Goal: Task Accomplishment & Management: Manage account settings

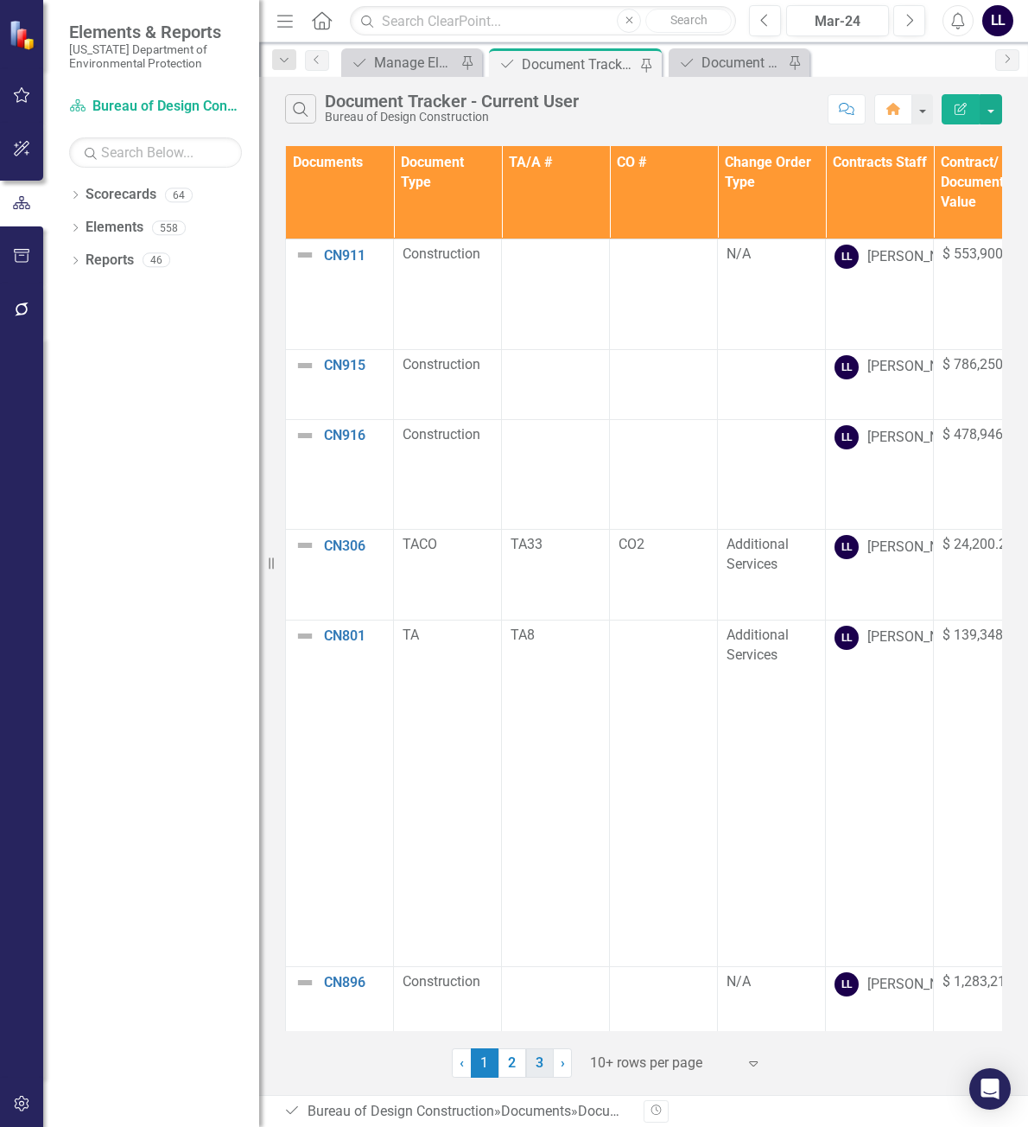
click at [550, 1065] on link "3" at bounding box center [540, 1062] width 28 height 29
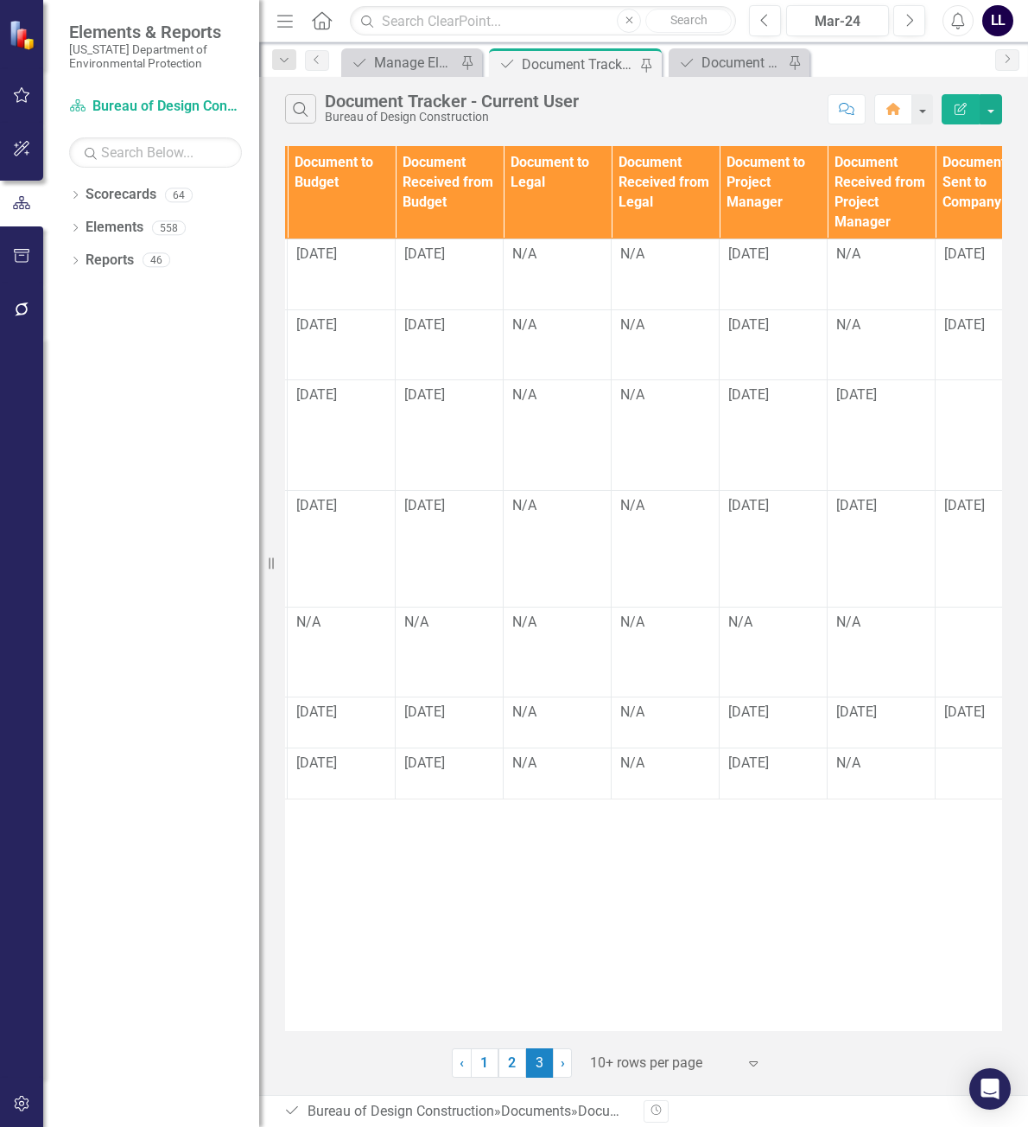
scroll to position [0, 1310]
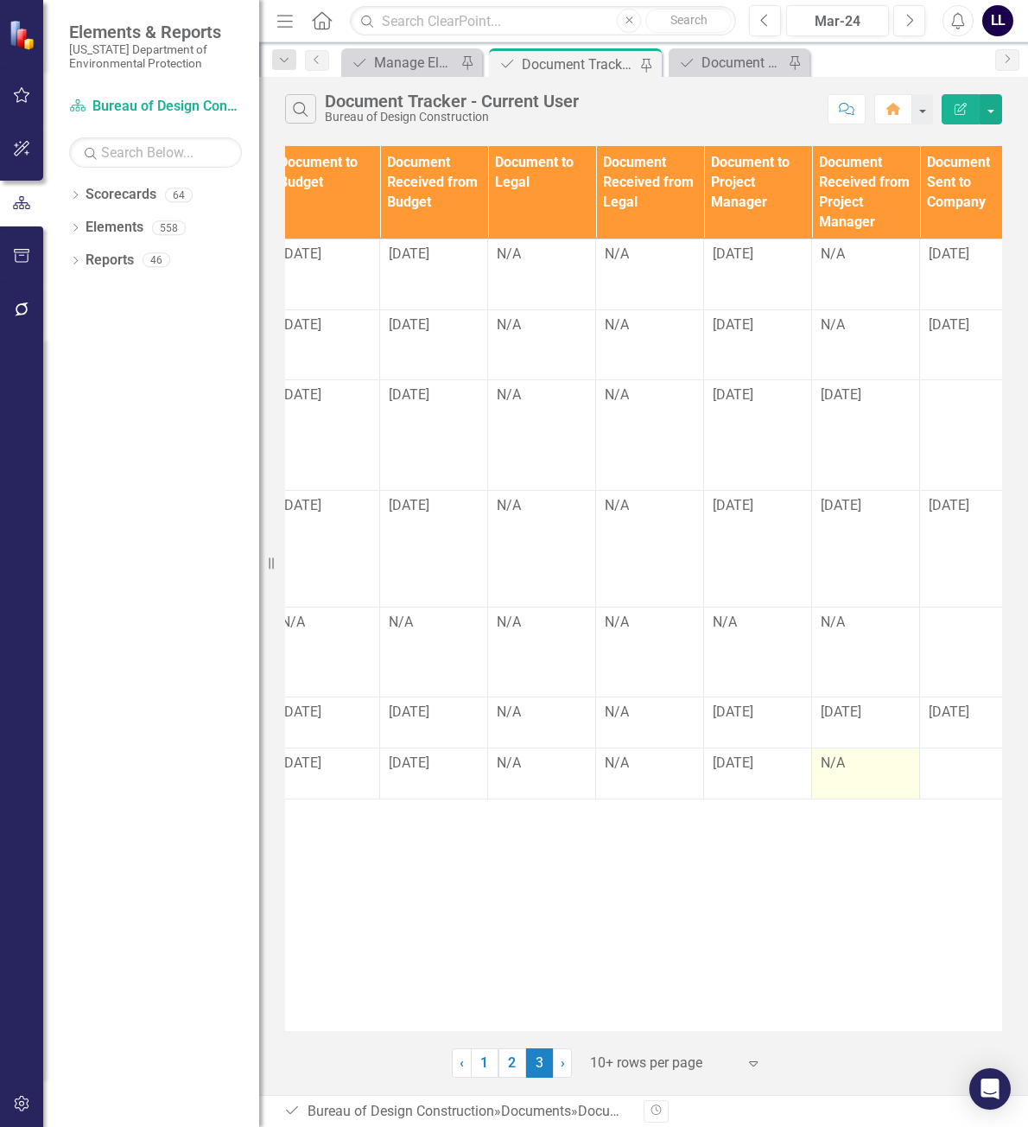
click at [851, 747] on td "N/A" at bounding box center [866, 772] width 108 height 51
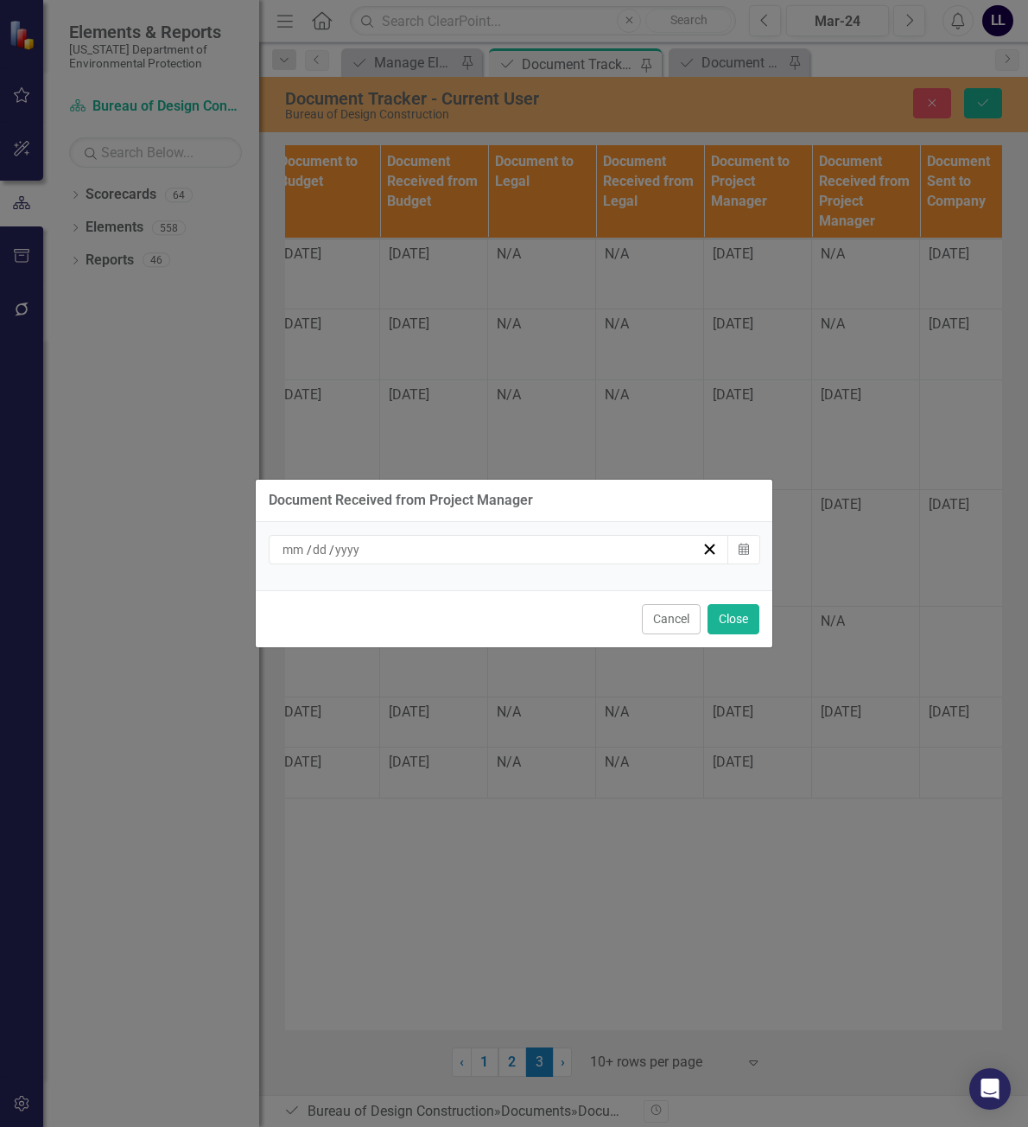
click at [512, 551] on div "/ /" at bounding box center [491, 549] width 422 height 17
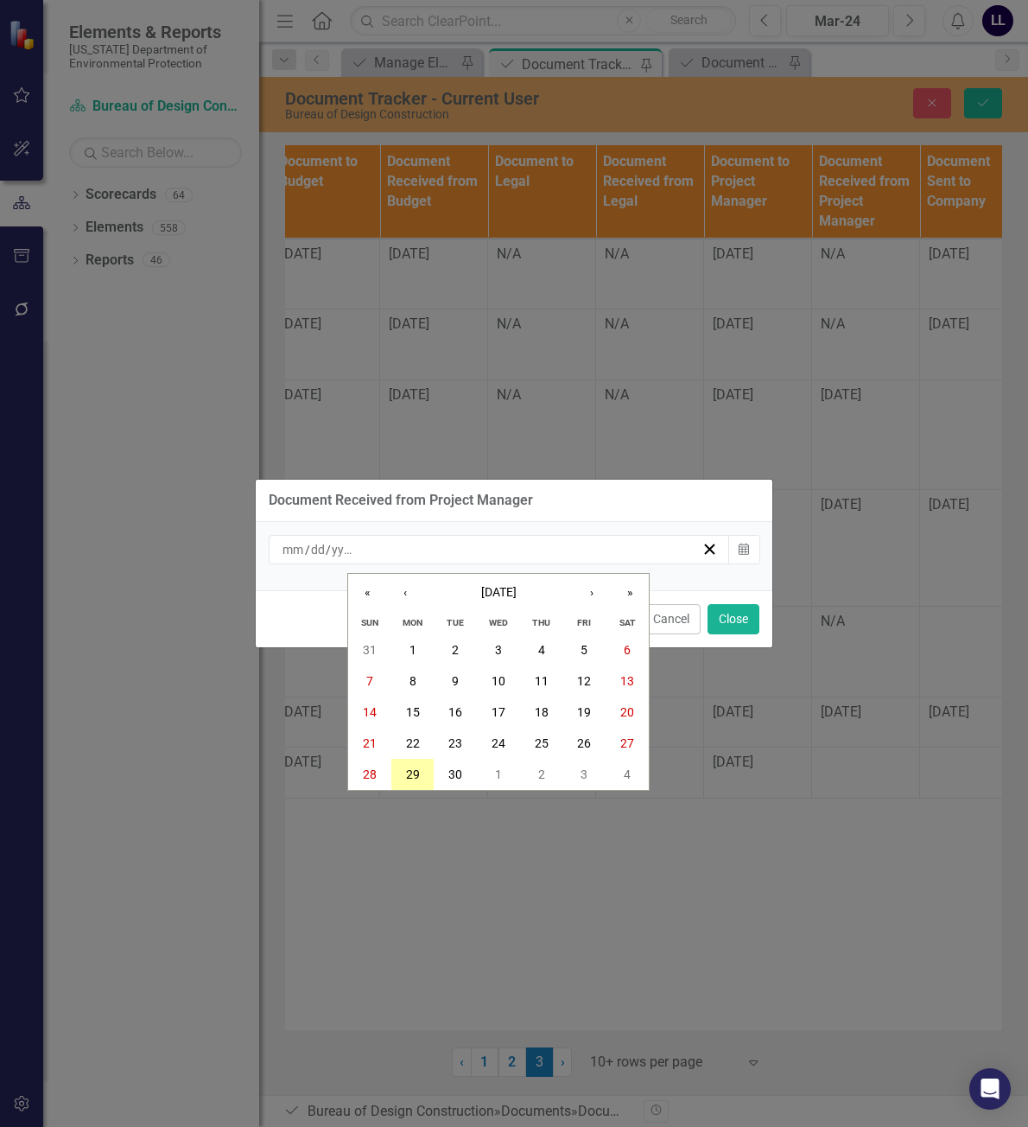
click at [406, 775] on abbr "29" at bounding box center [413, 774] width 14 height 14
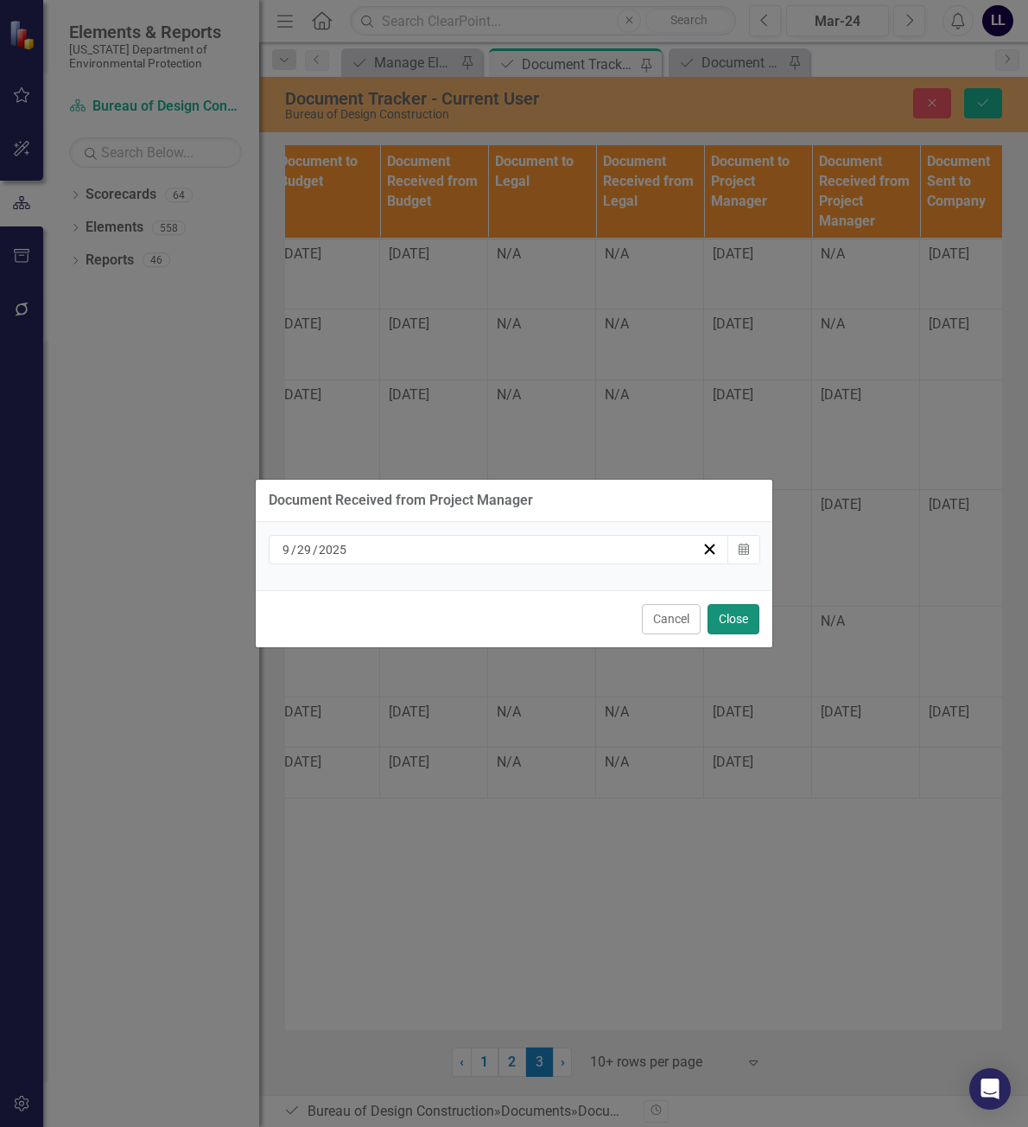
click at [737, 620] on button "Close" at bounding box center [734, 619] width 52 height 30
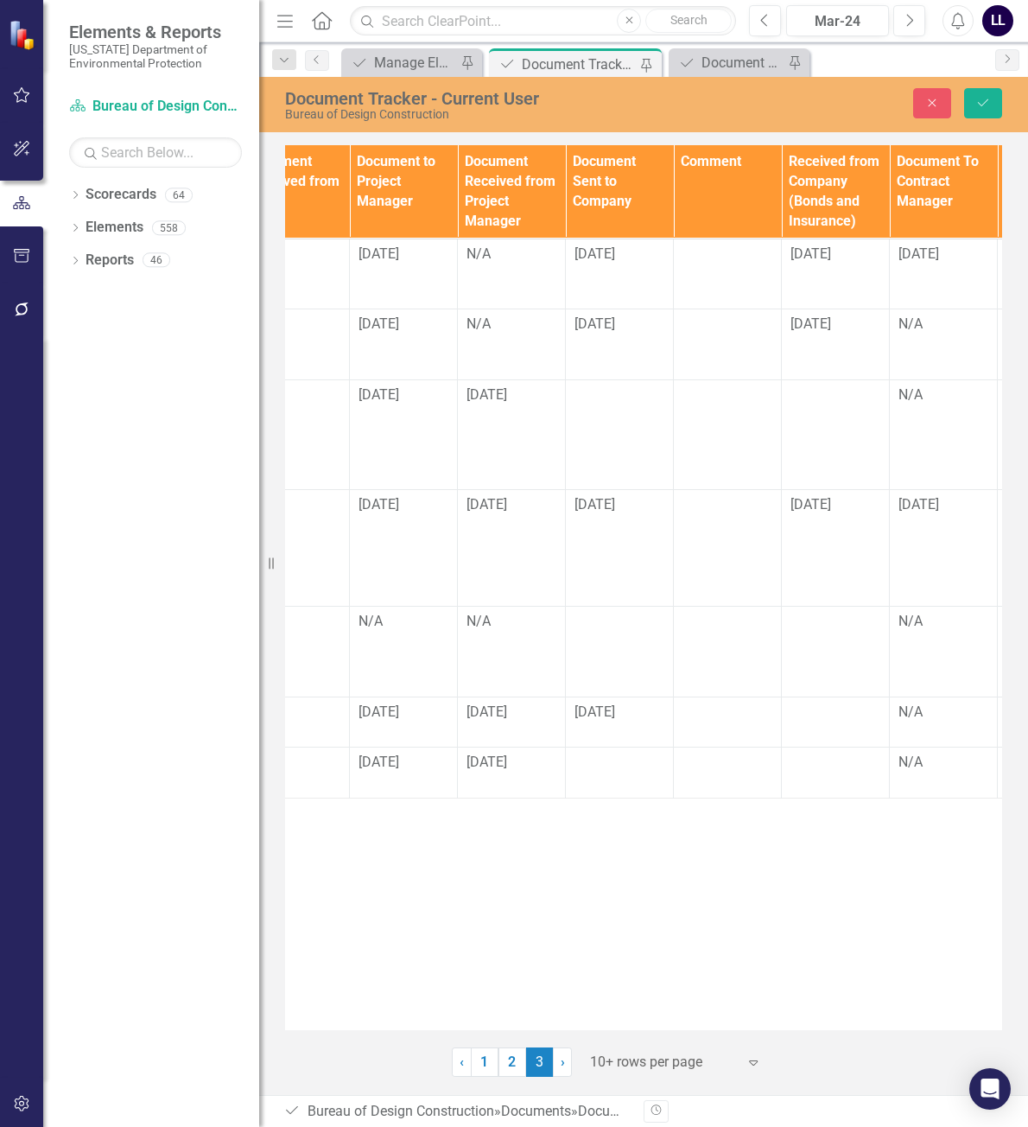
scroll to position [0, 1691]
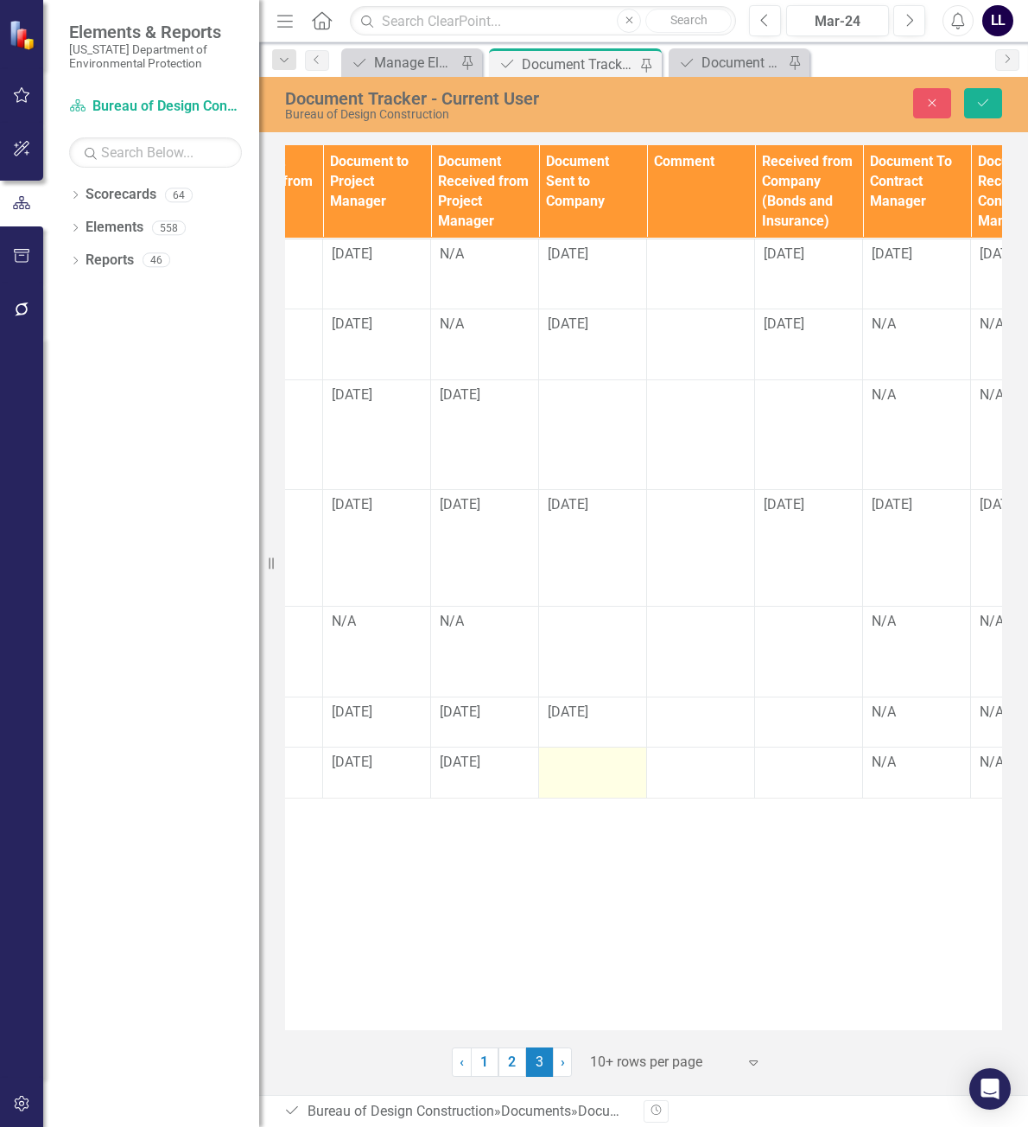
click at [574, 753] on div at bounding box center [593, 763] width 90 height 21
click at [587, 753] on input "text" at bounding box center [593, 769] width 90 height 32
type input "[DATE]"
click at [990, 103] on icon "Save" at bounding box center [983, 103] width 16 height 12
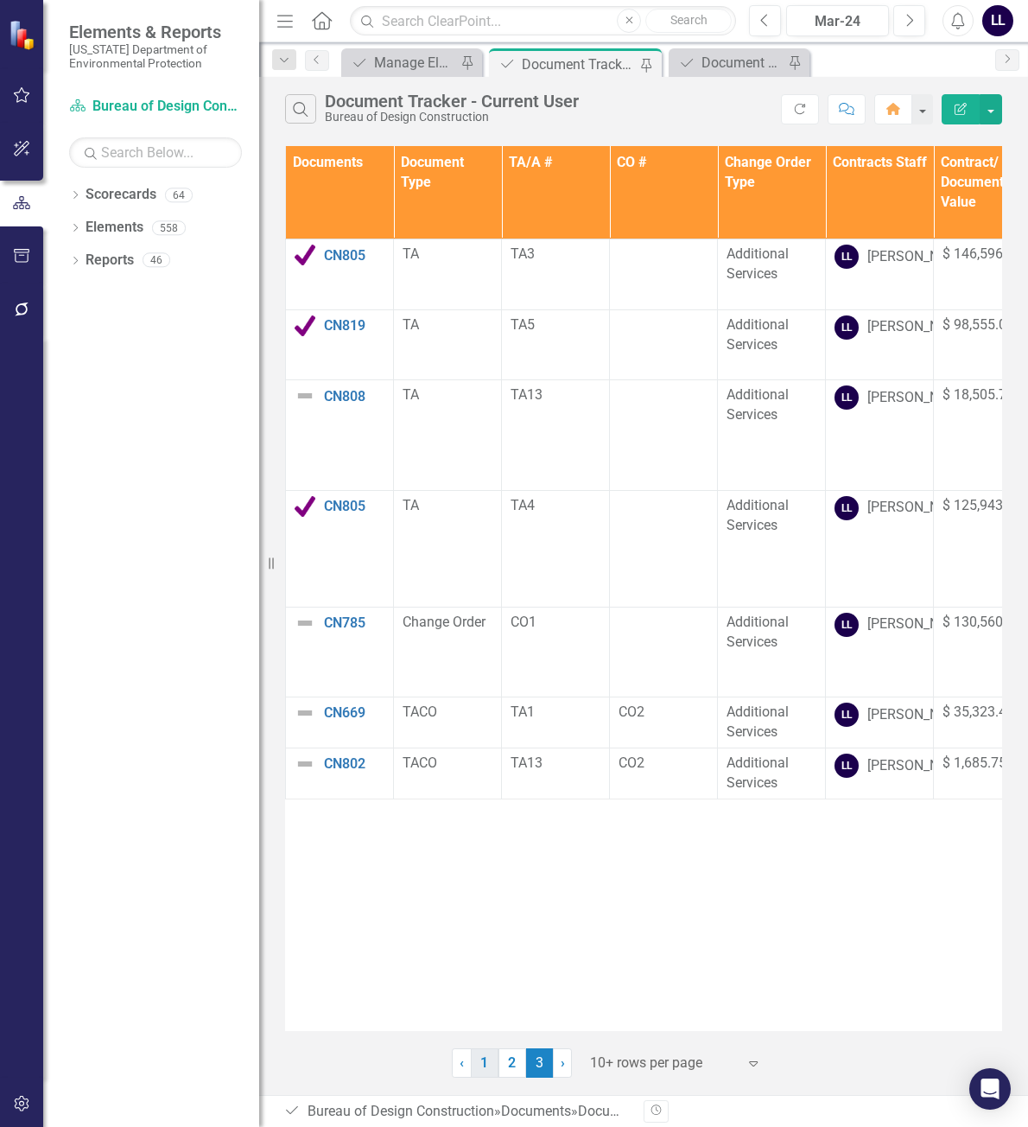
click at [491, 1069] on link "1" at bounding box center [485, 1062] width 28 height 29
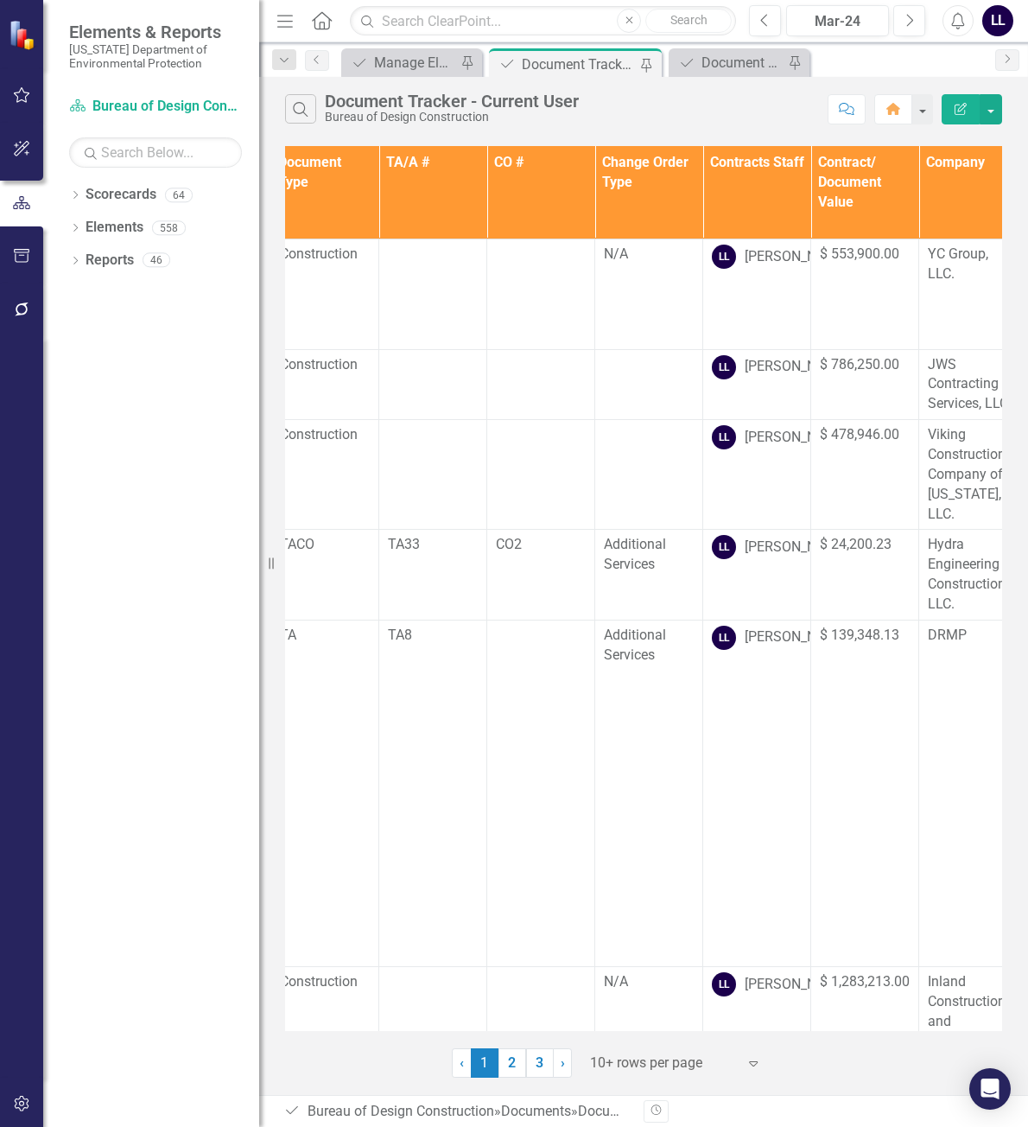
scroll to position [0, 0]
